Goal: Book appointment/travel/reservation

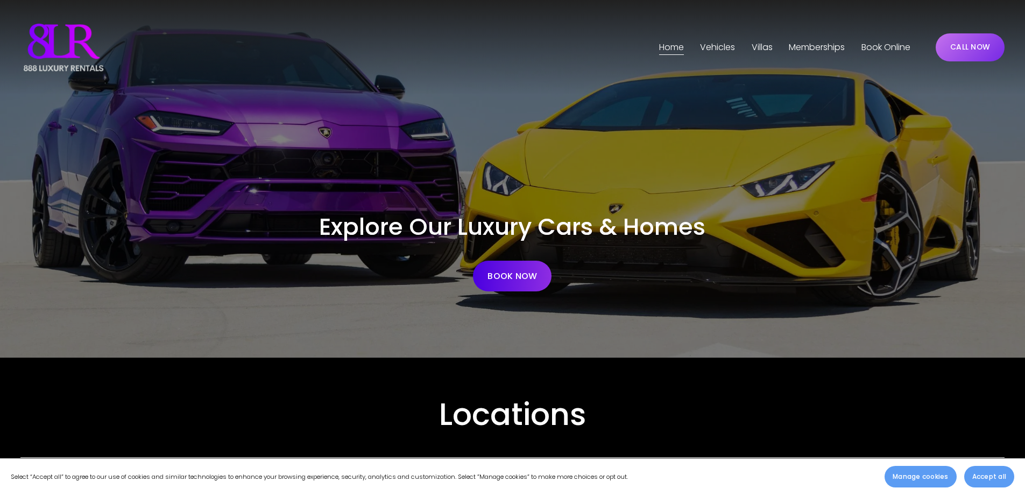
click at [0, 0] on span "[GEOGRAPHIC_DATA]" at bounding box center [0, 0] width 0 height 0
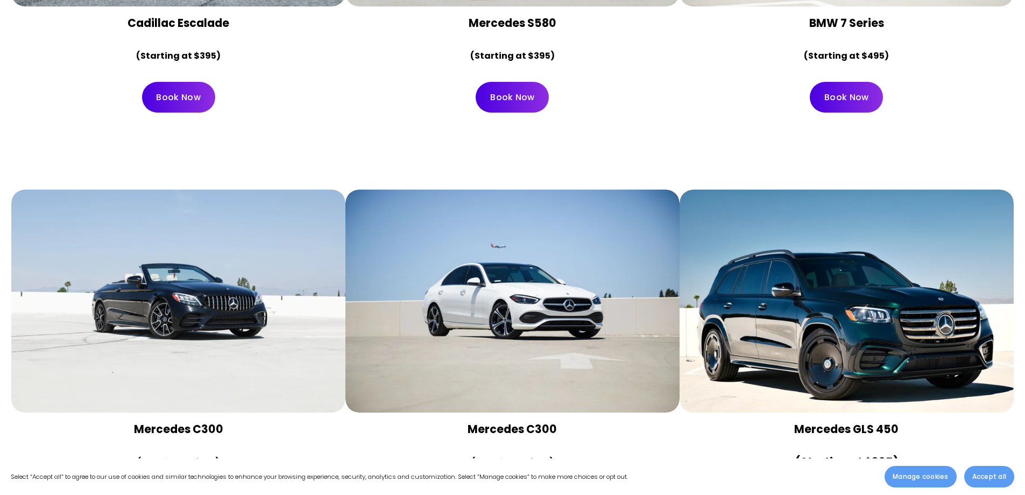
scroll to position [5706, 0]
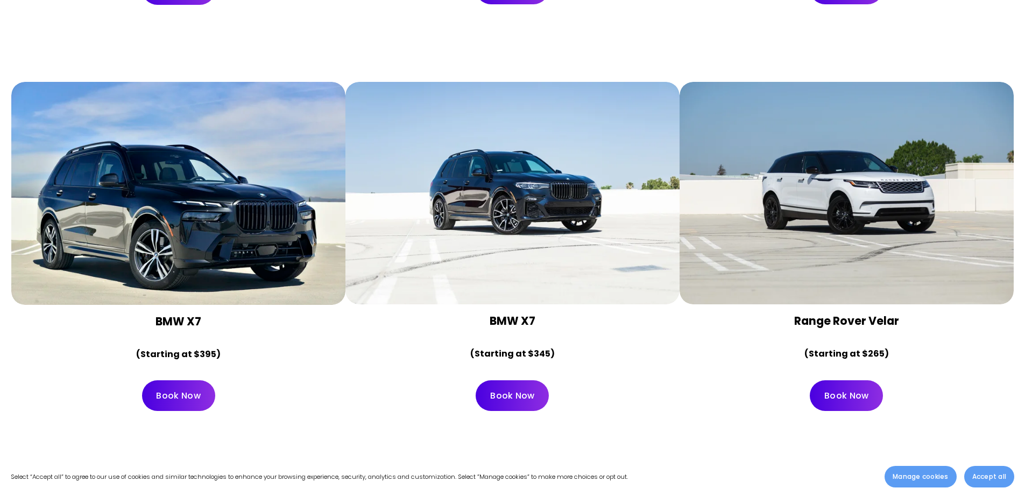
drag, startPoint x: 787, startPoint y: 371, endPoint x: 788, endPoint y: 363, distance: 8.1
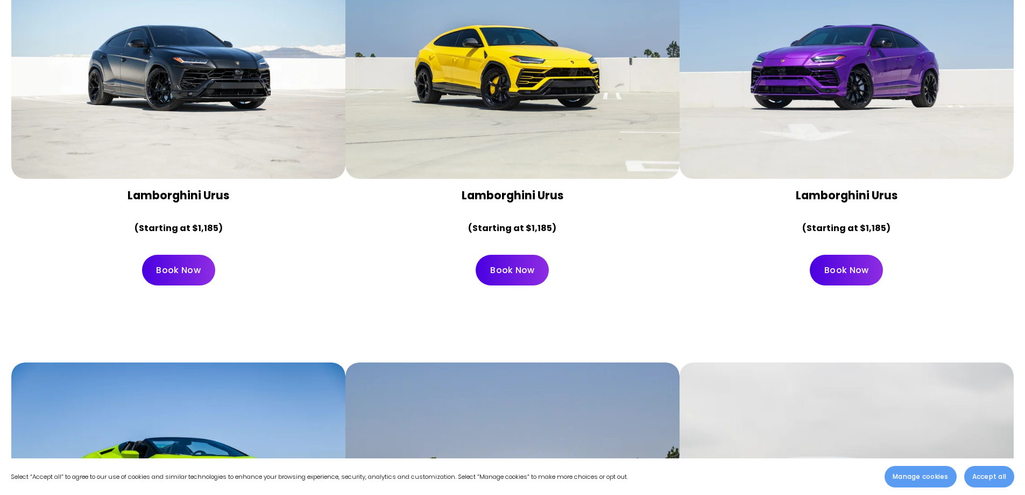
scroll to position [1023, 0]
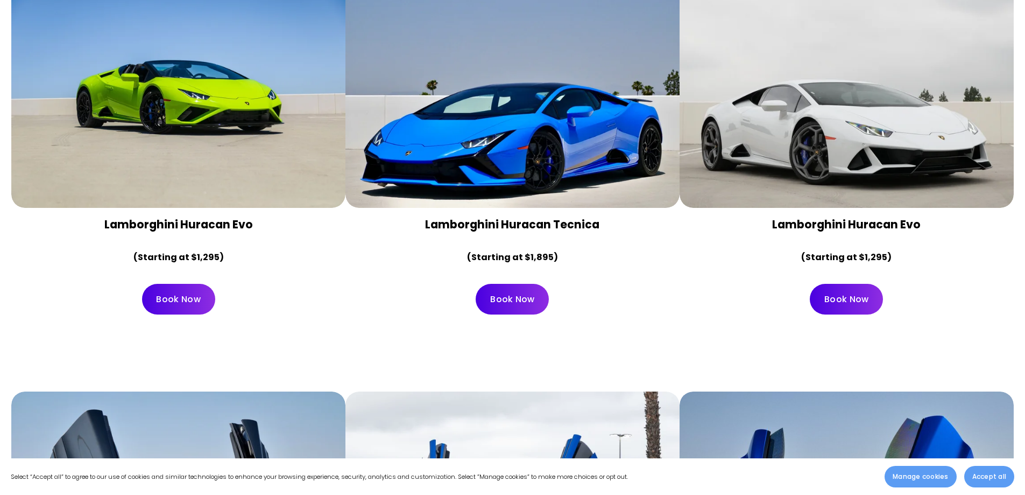
click at [188, 72] on div at bounding box center [178, 96] width 334 height 223
click at [179, 124] on div at bounding box center [178, 96] width 334 height 223
drag, startPoint x: 170, startPoint y: 277, endPoint x: 254, endPoint y: 294, distance: 85.7
click at [170, 284] on link "Book Now" at bounding box center [178, 299] width 73 height 31
